Goal: Transaction & Acquisition: Purchase product/service

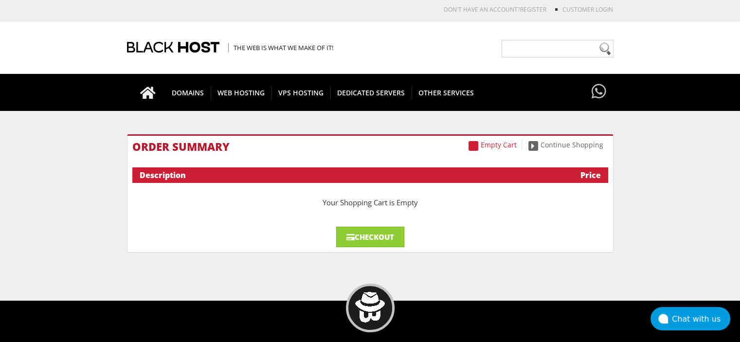
click at [387, 246] on link "Checkout" at bounding box center [370, 237] width 68 height 20
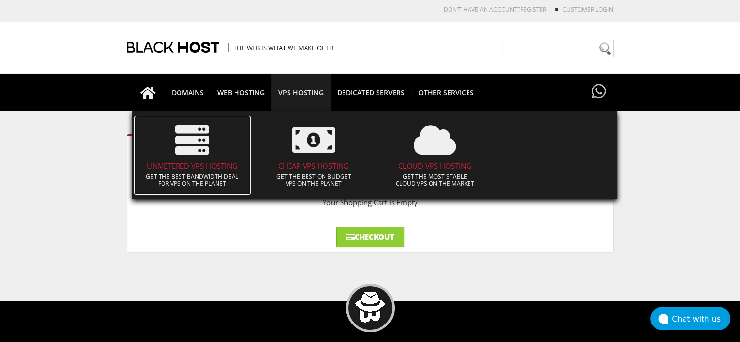
click at [179, 155] on icon at bounding box center [192, 140] width 34 height 34
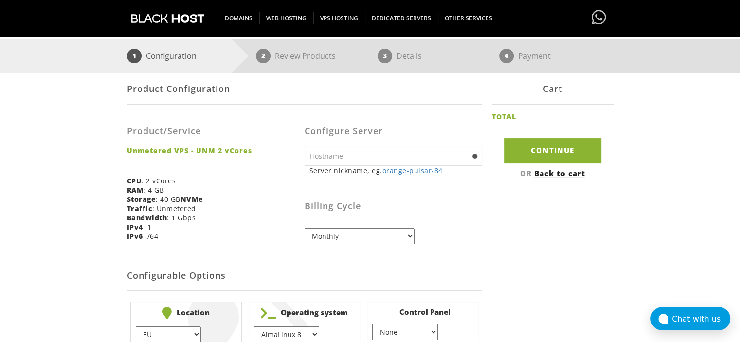
scroll to position [136, 0]
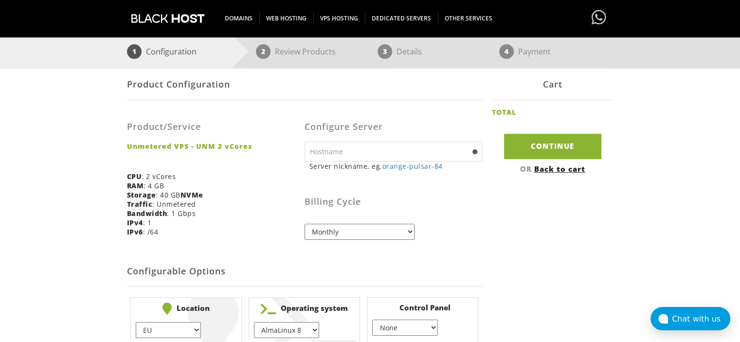
click at [353, 149] on input "text" at bounding box center [394, 152] width 178 height 20
type input "relaythubs"
click at [343, 230] on select "Monthly Quarterly (Save: ~5%) Semi-Annually (Save: ~10%) Annually (Save: ~15%) …" at bounding box center [360, 232] width 110 height 16
click at [305, 224] on select "Monthly Quarterly (Save: ~5%) Semi-Annually (Save: ~10%) Annually (Save: ~15%) …" at bounding box center [360, 232] width 110 height 16
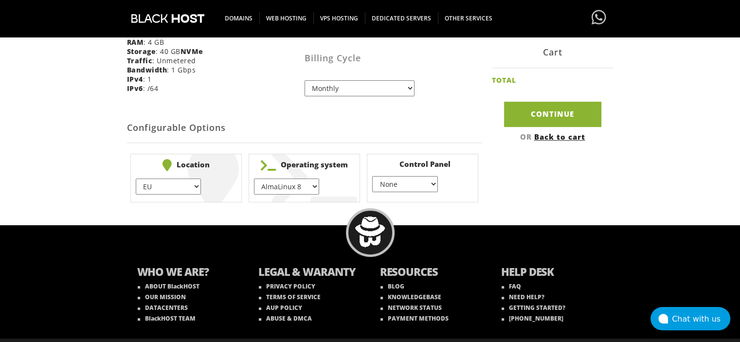
scroll to position [280, 0]
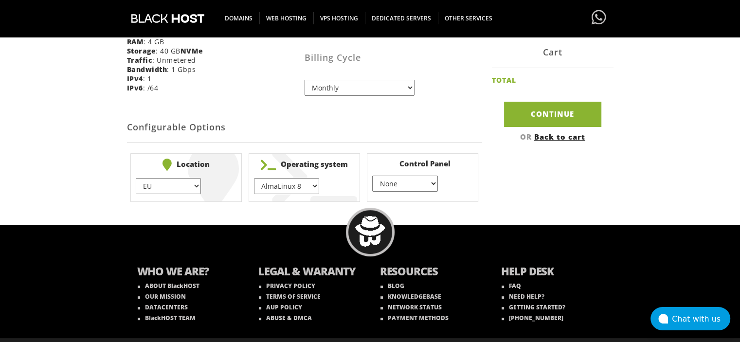
click at [198, 185] on select "EU } [GEOGRAPHIC_DATA] } [GEOGRAPHIC_DATA] } [GEOGRAPHIC_DATA] } [GEOGRAPHIC_DA…" at bounding box center [168, 186] width 65 height 16
click at [136, 178] on select "EU } [GEOGRAPHIC_DATA] } [GEOGRAPHIC_DATA] } [GEOGRAPHIC_DATA] } [GEOGRAPHIC_DA…" at bounding box center [168, 186] width 65 height 16
click at [303, 187] on select "AlmaLinux 8 } AlmaLinux 9 } AlmaLinux 10 } Rocky Linux 8 } Rocky Linux 9 } Cent…" at bounding box center [286, 186] width 65 height 16
select select "1208"
click at [254, 178] on select "AlmaLinux 8 } AlmaLinux 9 } AlmaLinux 10 } Rocky Linux 8 } Rocky Linux 9 } Cent…" at bounding box center [286, 186] width 65 height 16
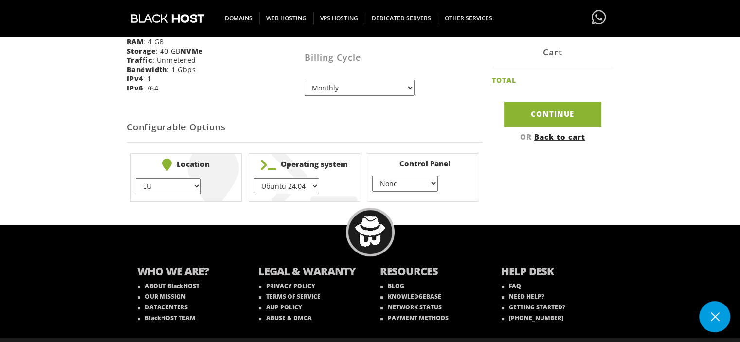
click at [432, 183] on select "None } Virtualmin } Cpanel } DirectAdmin }" at bounding box center [404, 184] width 65 height 16
click at [493, 181] on div "Product Configuration Product/Service Unmetered VPS - UNM 2 vCores CPU : 2 vCor…" at bounding box center [370, 65] width 487 height 281
click at [430, 186] on select "None } Virtualmin } Cpanel } DirectAdmin }" at bounding box center [404, 184] width 65 height 16
click at [489, 190] on div "Product Configuration Product/Service Unmetered VPS - UNM 2 vCores CPU : 2 vCor…" at bounding box center [370, 65] width 487 height 281
click at [530, 117] on input "Continue" at bounding box center [552, 114] width 97 height 25
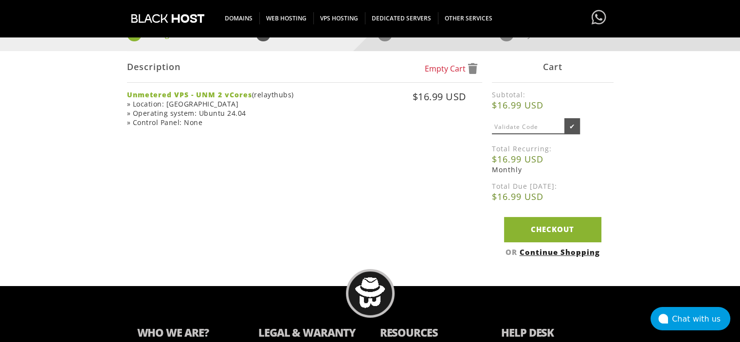
scroll to position [156, 0]
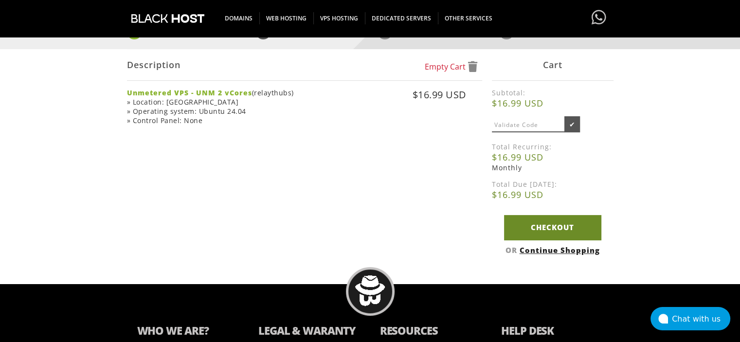
click at [551, 237] on link "Checkout" at bounding box center [552, 227] width 97 height 25
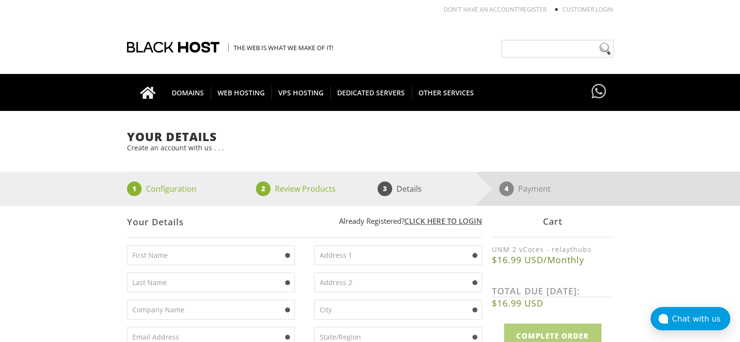
click at [204, 252] on input "text" at bounding box center [211, 255] width 168 height 20
click at [164, 252] on input "text" at bounding box center [211, 255] width 168 height 20
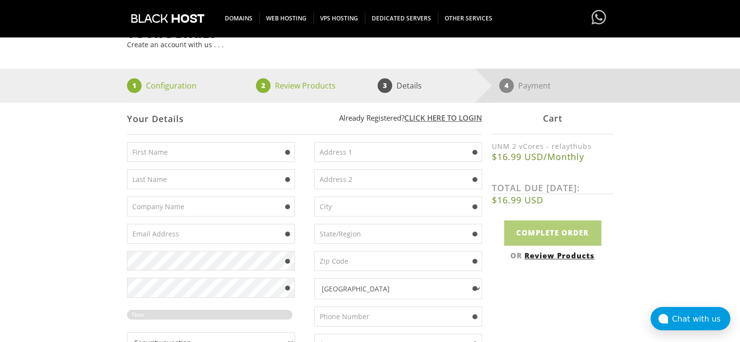
scroll to position [103, 0]
click at [136, 157] on input "text" at bounding box center [211, 152] width 168 height 20
type input "d"
click at [353, 148] on input "text" at bounding box center [398, 152] width 168 height 20
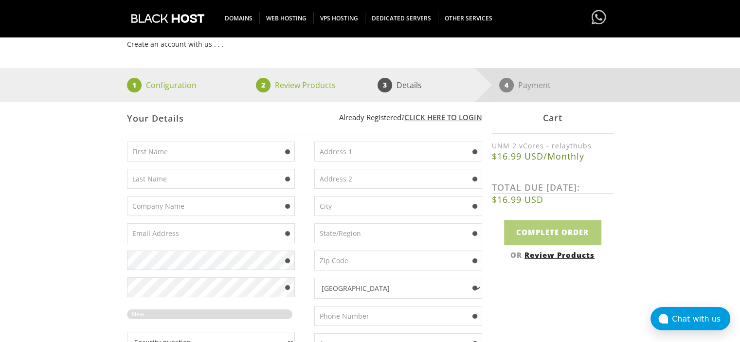
click at [348, 175] on input "text" at bounding box center [398, 179] width 168 height 20
click at [339, 234] on input "text" at bounding box center [398, 233] width 168 height 20
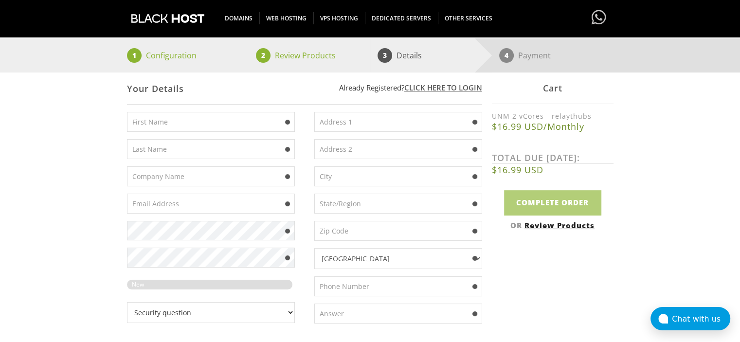
scroll to position [132, 0]
click at [168, 120] on input "text" at bounding box center [211, 122] width 168 height 20
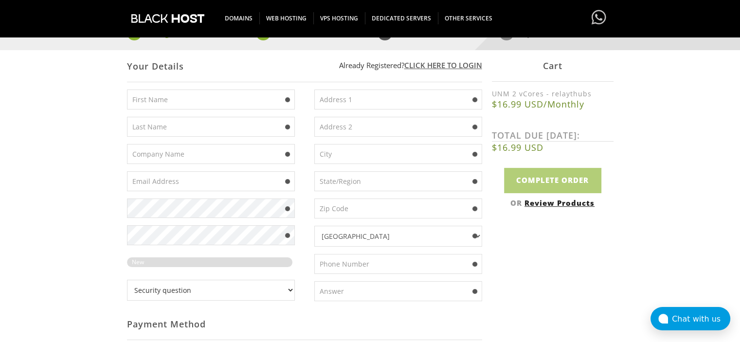
scroll to position [155, 0]
click at [365, 255] on input "text" at bounding box center [398, 264] width 168 height 20
paste input "(715) 207-0213"
click at [319, 264] on input "(715) 207-0213" at bounding box center [398, 264] width 168 height 20
type input "+1 (715) 207-0213"
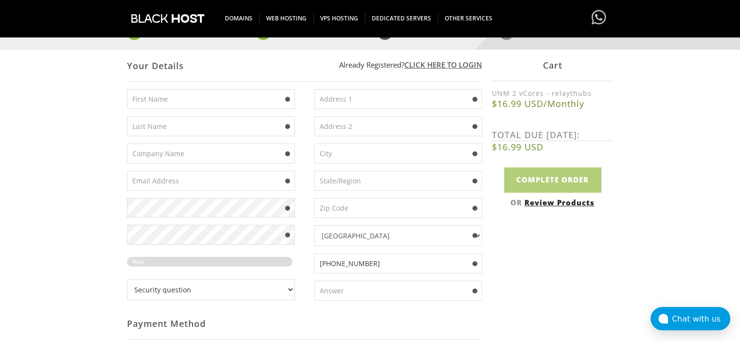
click at [165, 97] on input "text" at bounding box center [211, 99] width 168 height 20
type input "Kastiel"
click at [156, 134] on input "text" at bounding box center [211, 126] width 168 height 20
type input "S"
type input "Ang"
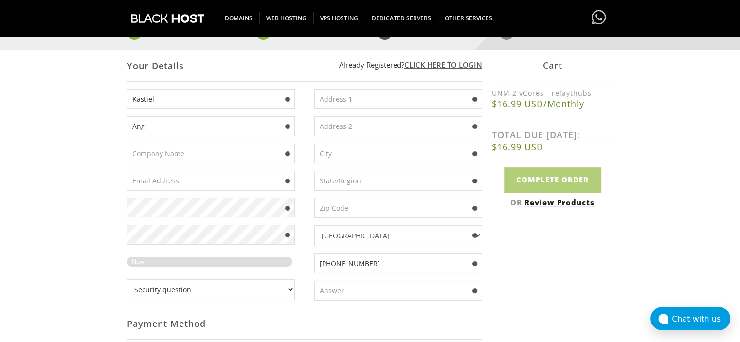
click at [168, 156] on input "text" at bounding box center [211, 154] width 168 height 20
click at [177, 184] on input "text" at bounding box center [211, 181] width 168 height 20
paste input "newmail1310@proton.me"
type input "newmail1310@proton.me"
click at [350, 100] on input "text" at bounding box center [398, 99] width 168 height 20
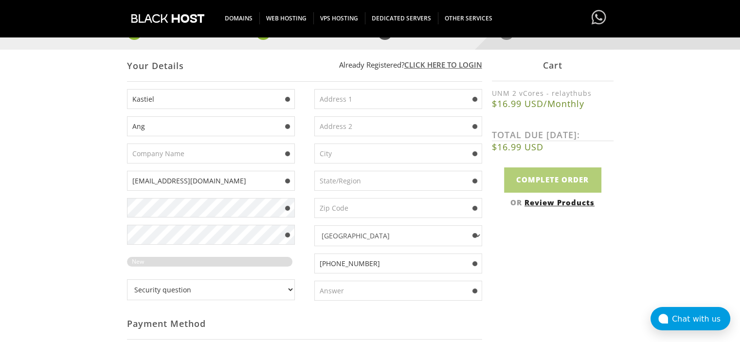
paste input "10101 Science Dr"
type input "10101 Science Dr"
click at [338, 153] on input "text" at bounding box center [398, 154] width 168 height 20
paste input "Sturtevant"
type input "Sturtevant"
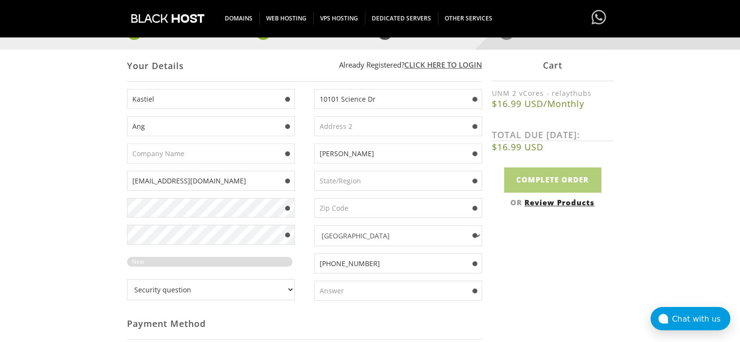
click at [364, 186] on input "text" at bounding box center [398, 181] width 168 height 20
paste input "Wisconsin (WI)"
type input "Wisconsin (WI)"
click at [334, 204] on input "text" at bounding box center [398, 208] width 168 height 20
paste input "53177"
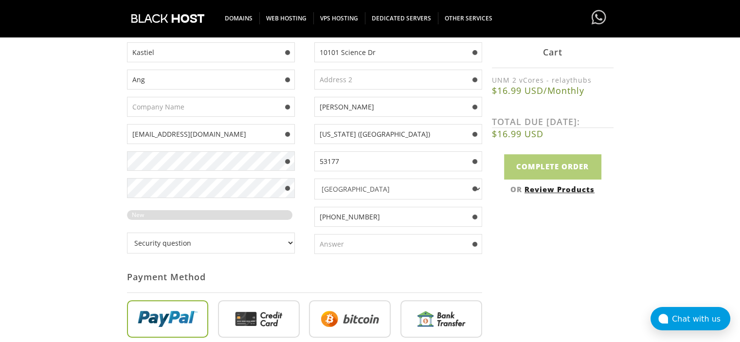
scroll to position [202, 0]
type input "53177"
click at [288, 241] on select "Security question What's your favorite color? What is the first name of the per…" at bounding box center [211, 242] width 168 height 21
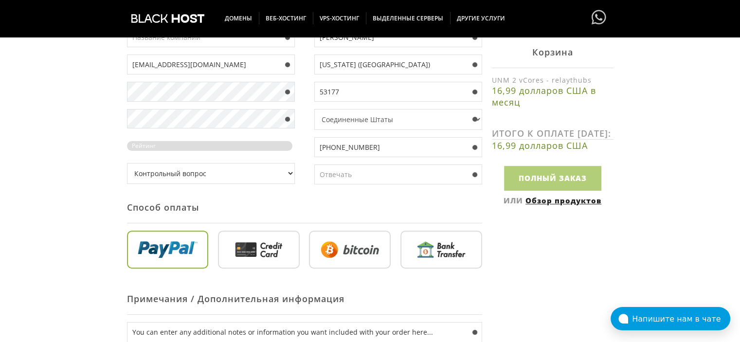
scroll to position [273, 0]
click at [287, 178] on select "Контрольный вопрос Какой ваш любимый цвет? Как звали человека, которого вы впер…" at bounding box center [211, 173] width 168 height 21
select select "4"
click at [127, 163] on select "Контрольный вопрос Какой ваш любимый цвет? Как звали человека, которого вы впер…" at bounding box center [211, 173] width 168 height 21
click at [342, 171] on input "text" at bounding box center [398, 174] width 168 height 20
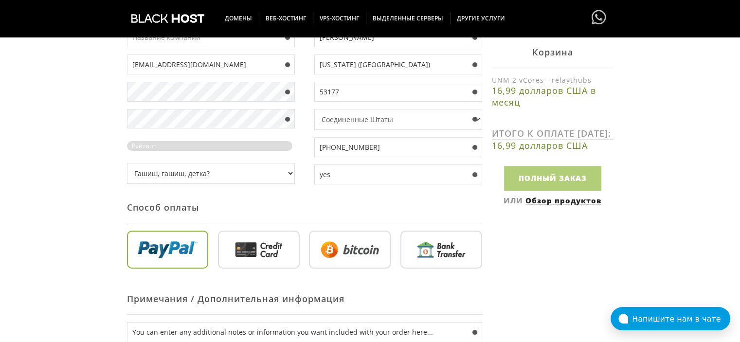
type input "yes"
click at [88, 186] on div "Ваши данные Создайте у нас учетную запись . . . 1 Конфигурация 2 Обзор продукто…" at bounding box center [370, 149] width 740 height 585
click at [107, 182] on div "Ваши данные Создайте у нас учетную запись . . . 1 Конфигурация 2 Обзор продукто…" at bounding box center [370, 149] width 740 height 585
click at [138, 188] on div "Kastiel Ang newmail1310@proton.me Где я?" at bounding box center [216, 82] width 178 height 219
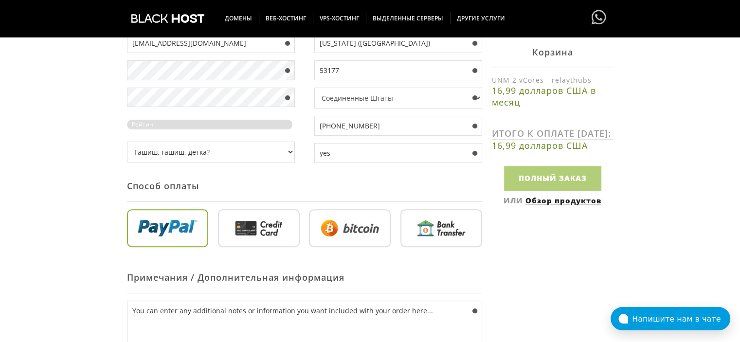
scroll to position [297, 0]
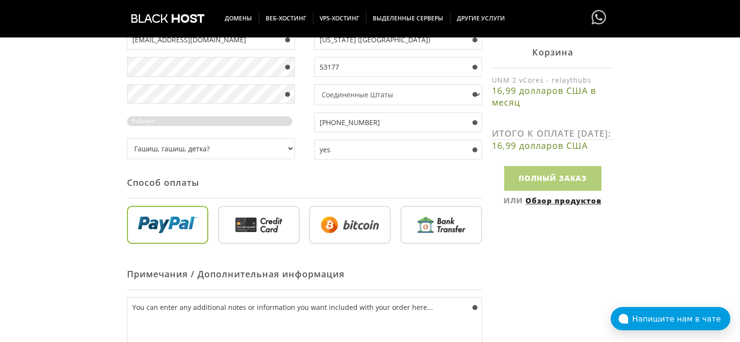
click at [289, 150] on select "Контрольный вопрос Какой ваш любимый цвет? Как звали человека, которого вы впер…" at bounding box center [211, 148] width 168 height 21
click at [107, 221] on div "Ваши данные Создайте у нас учетную запись . . . 1 Конфигурация 2 Обзор продукто…" at bounding box center [370, 124] width 740 height 585
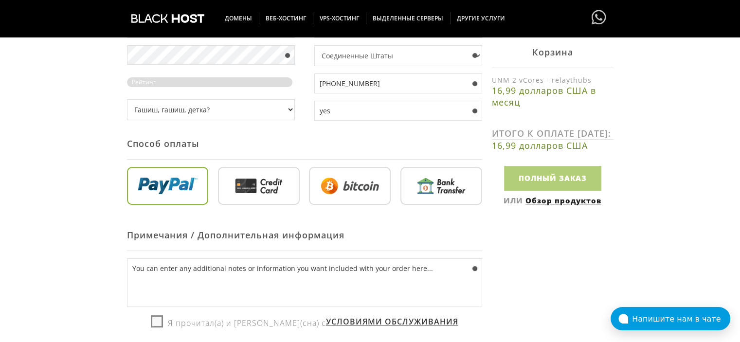
scroll to position [348, 0]
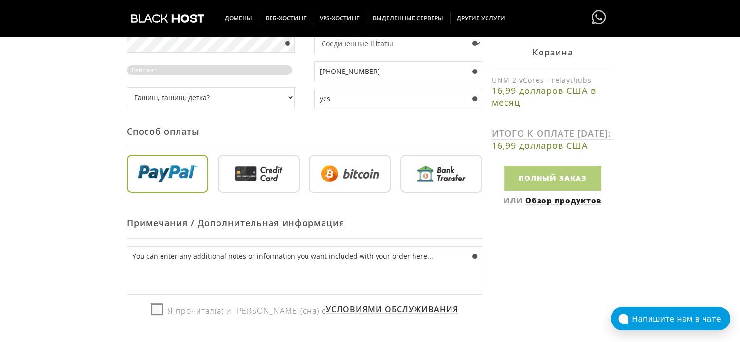
click at [352, 174] on input "radio" at bounding box center [350, 176] width 82 height 38
radio input "true"
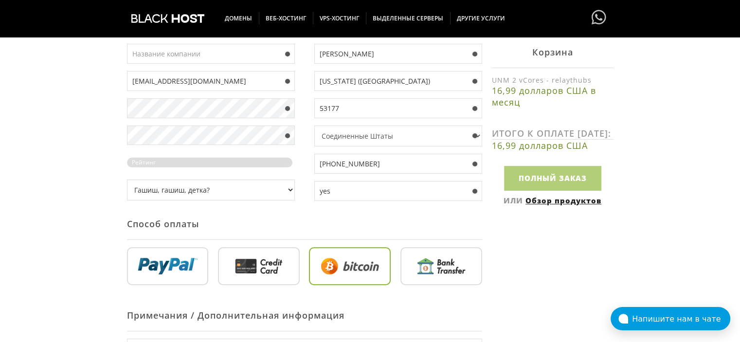
scroll to position [226, 0]
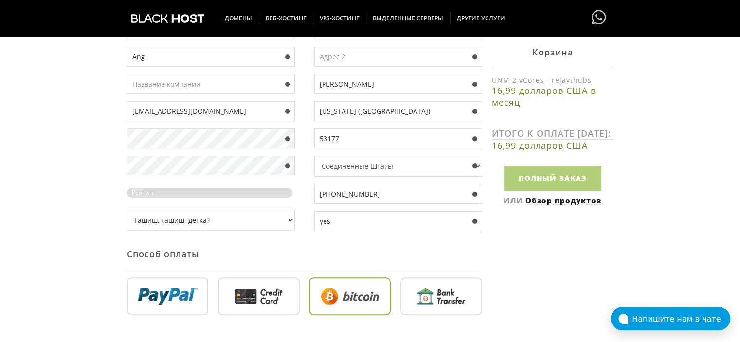
click at [73, 217] on div "Ваши данные Создайте у нас учетную запись . . . 1 Конфигурация 2 Обзор продукто…" at bounding box center [370, 196] width 740 height 585
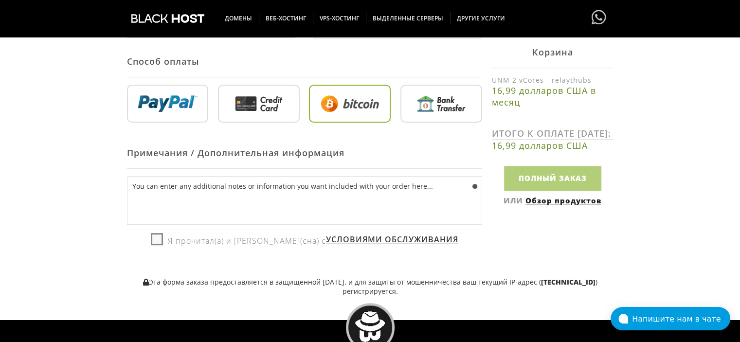
scroll to position [420, 0]
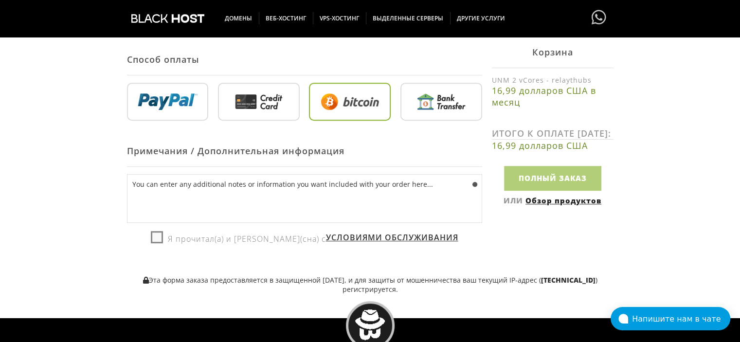
click at [169, 238] on label "Я прочитал(а) и согласен(сна) с Условиями обслуживания" at bounding box center [305, 238] width 308 height 16
checkbox input "true"
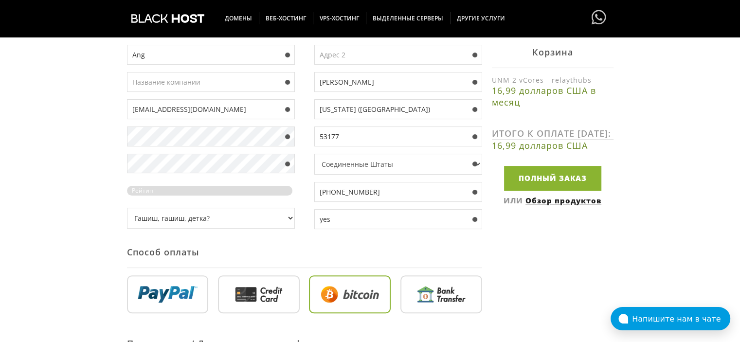
scroll to position [227, 0]
